Goal: Transaction & Acquisition: Book appointment/travel/reservation

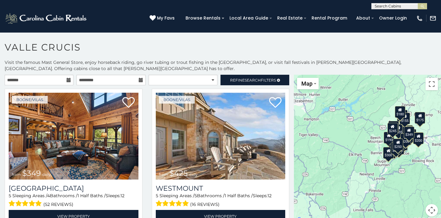
click at [385, 4] on input "text" at bounding box center [398, 7] width 54 height 6
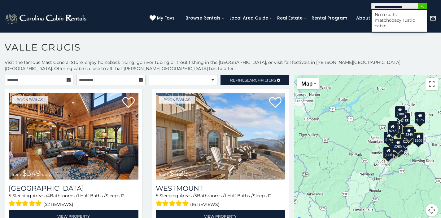
type input "**********"
click at [422, 4] on img "submit" at bounding box center [422, 6] width 5 height 5
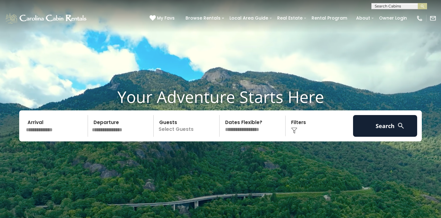
click at [386, 7] on input "text" at bounding box center [398, 7] width 54 height 6
type input "**********"
click at [394, 14] on em "[PERSON_NAME]" at bounding box center [393, 15] width 37 height 6
click at [422, 6] on img "submit" at bounding box center [422, 6] width 5 height 5
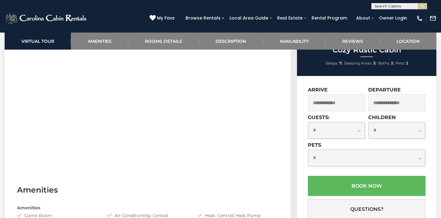
scroll to position [317, 0]
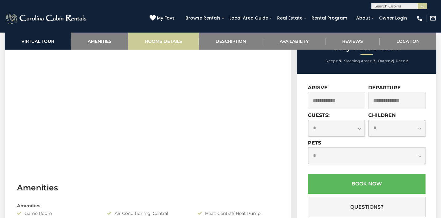
click at [163, 41] on link "Rooms Details" at bounding box center [163, 41] width 71 height 17
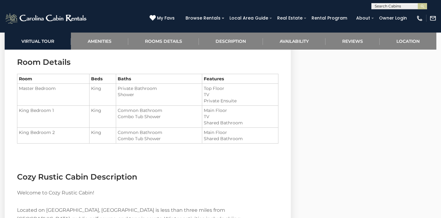
scroll to position [689, 0]
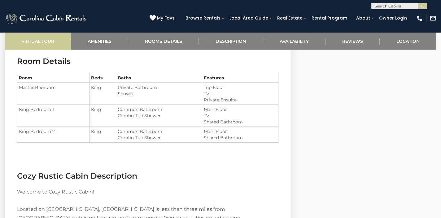
click at [39, 43] on link "Virtual Tour" at bounding box center [38, 41] width 66 height 17
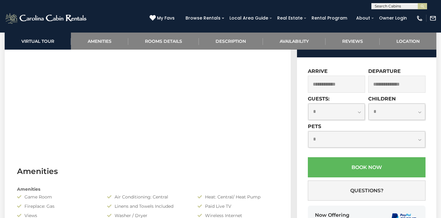
scroll to position [332, 0]
